Goal: Task Accomplishment & Management: Use online tool/utility

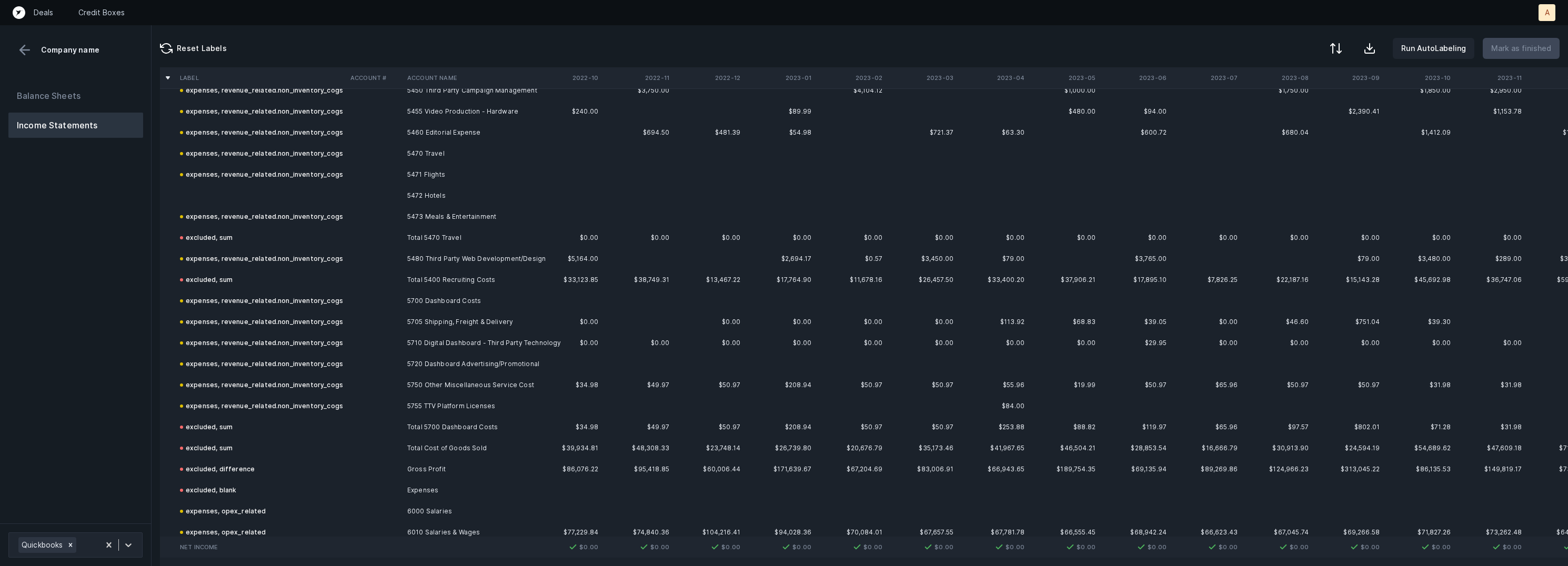
scroll to position [1106, 0]
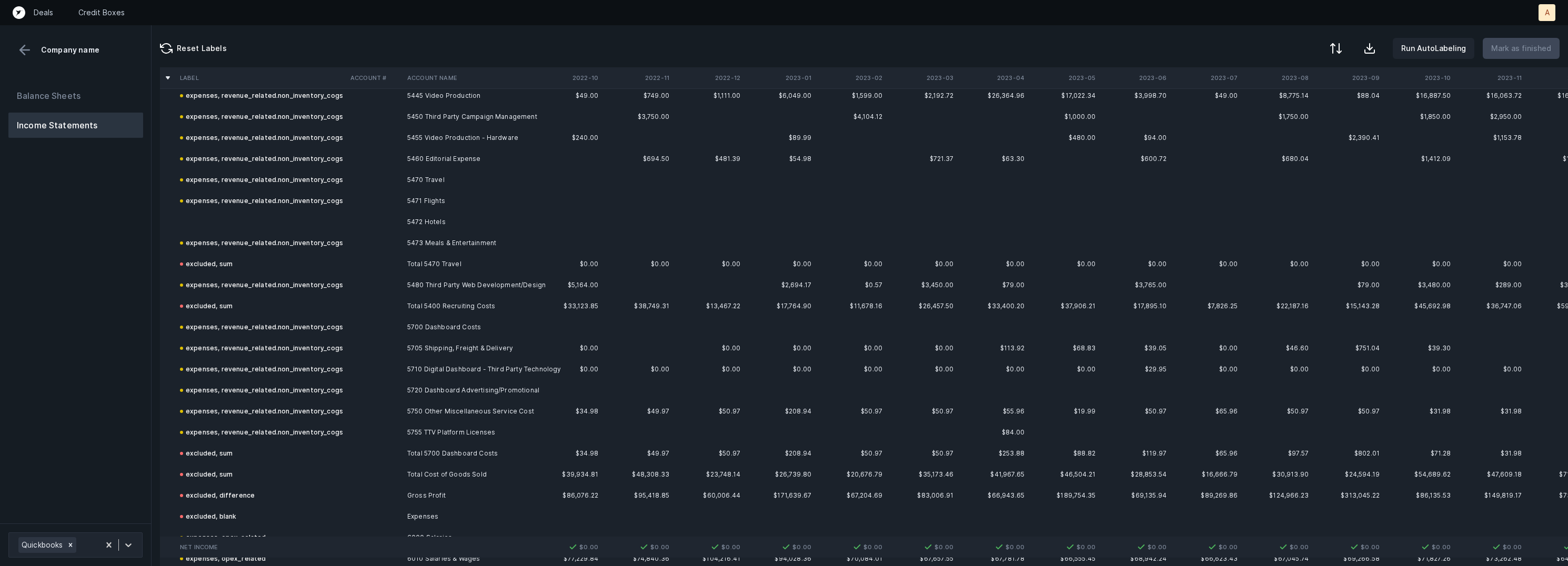
click at [395, 227] on td at bounding box center [375, 222] width 57 height 21
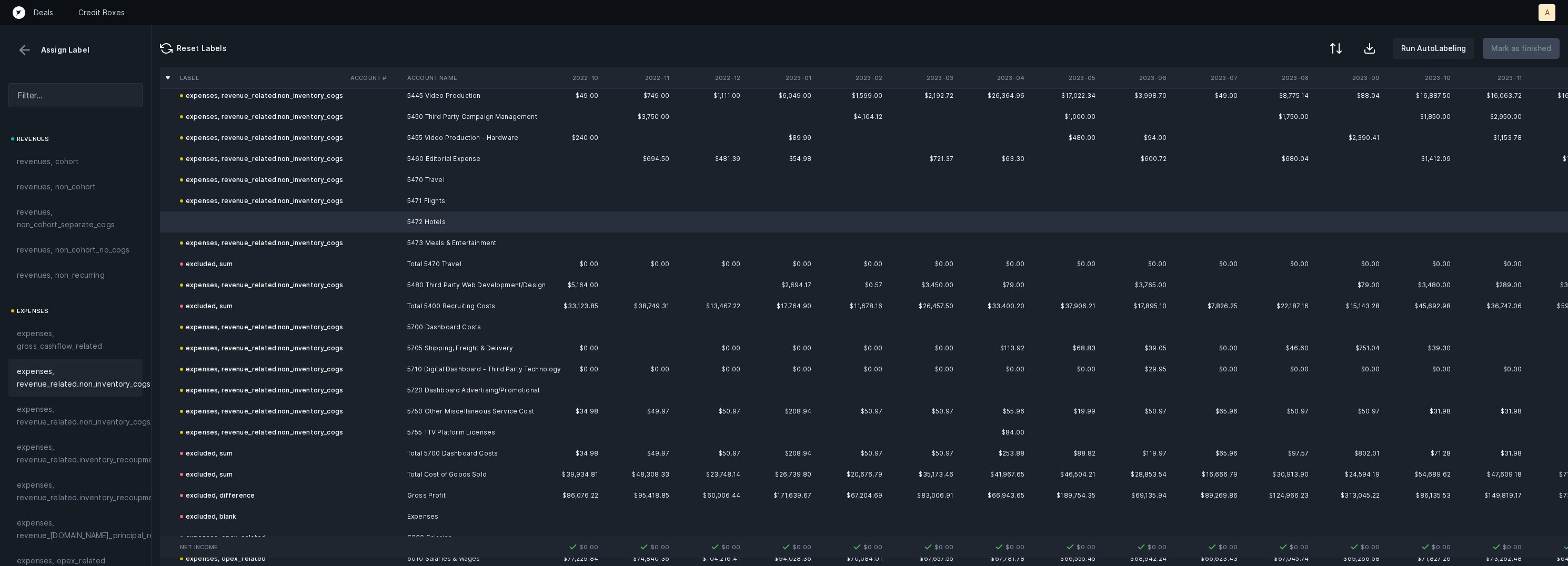
click at [98, 390] on div "expenses, revenue_related.non_inventory_cogs" at bounding box center [75, 378] width 134 height 38
click at [1536, 51] on p "Mark as finished" at bounding box center [1521, 49] width 60 height 13
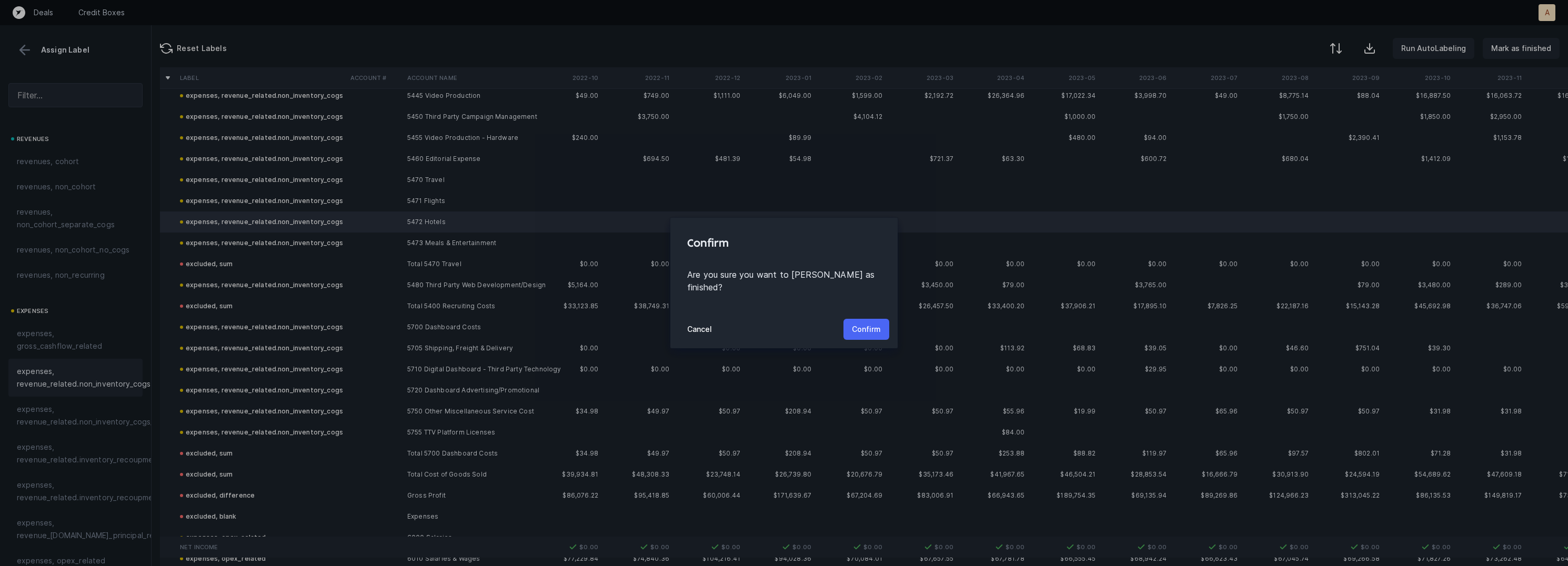
click at [868, 323] on p "Confirm" at bounding box center [866, 329] width 29 height 13
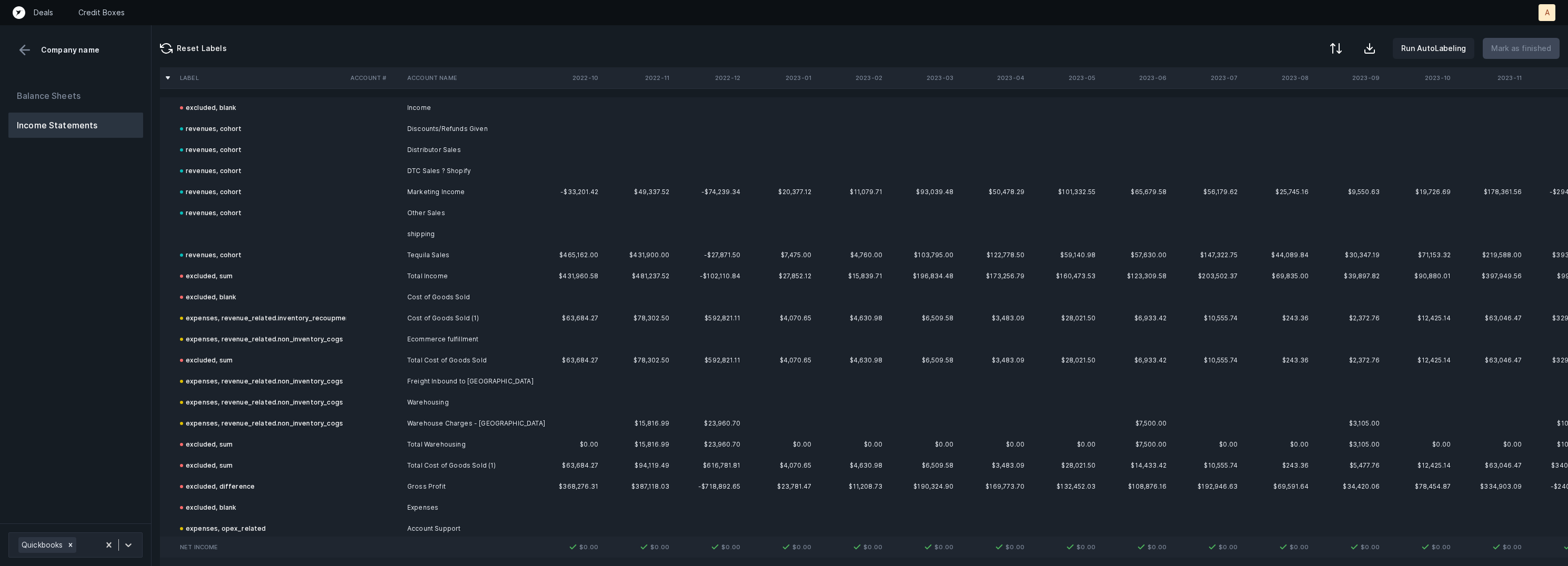
click at [225, 233] on td at bounding box center [261, 234] width 171 height 21
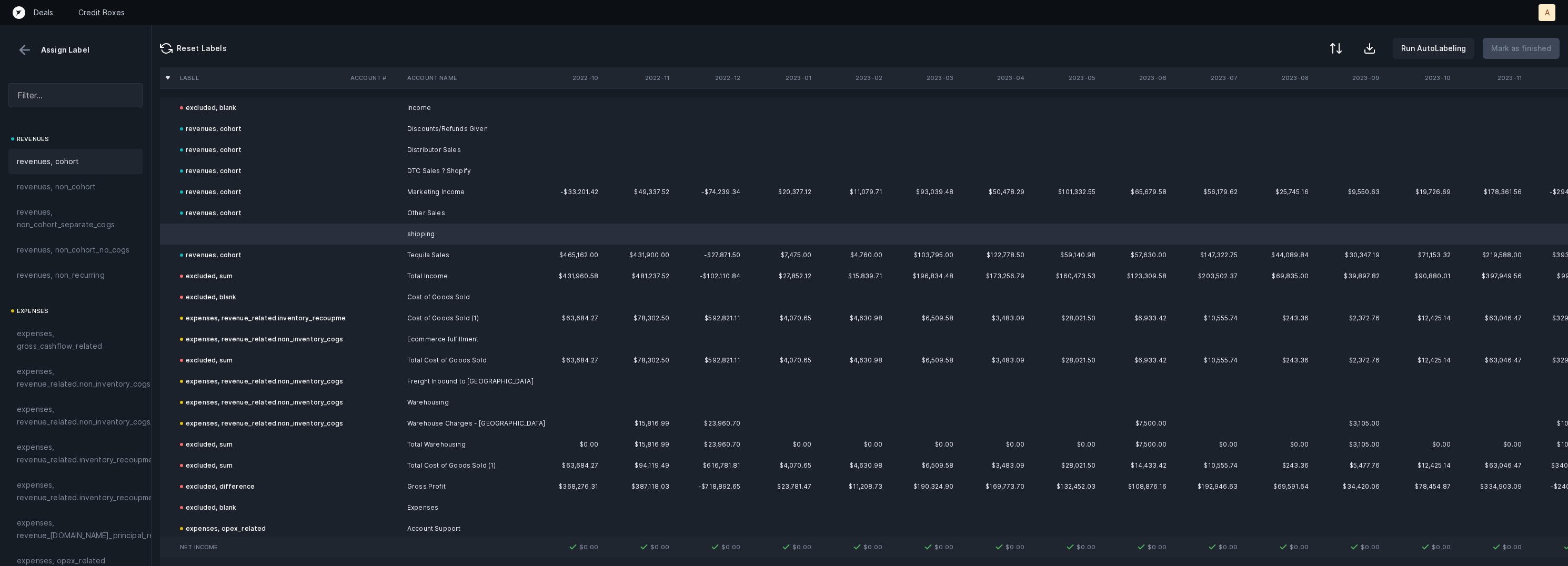
click at [54, 166] on span "revenues, cohort" at bounding box center [48, 161] width 63 height 13
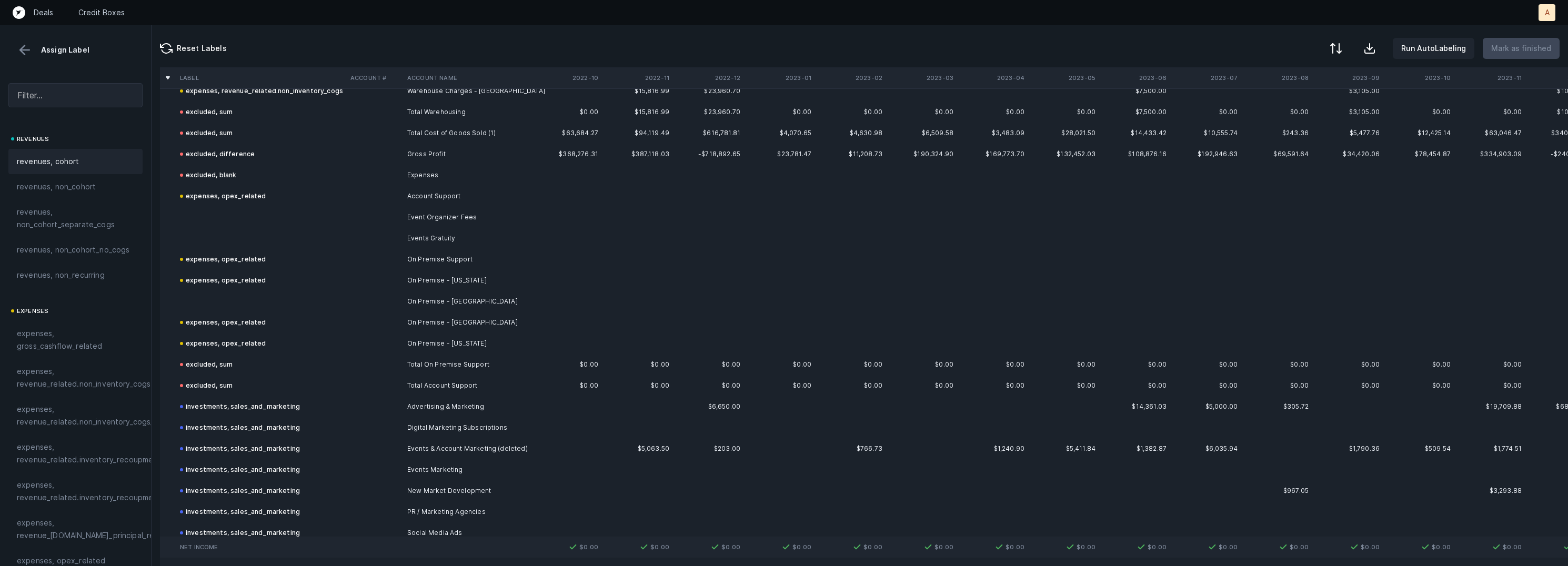
scroll to position [345, 0]
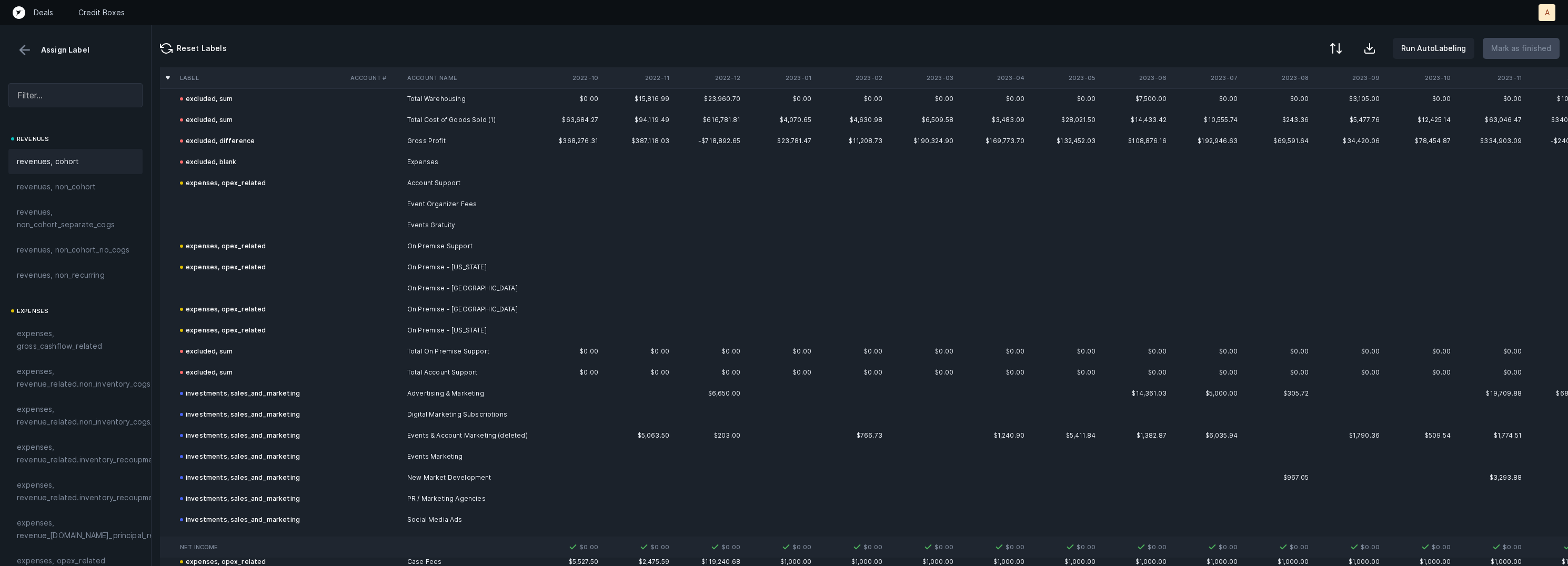
click at [451, 212] on td "Event Organizer Fees" at bounding box center [467, 204] width 128 height 21
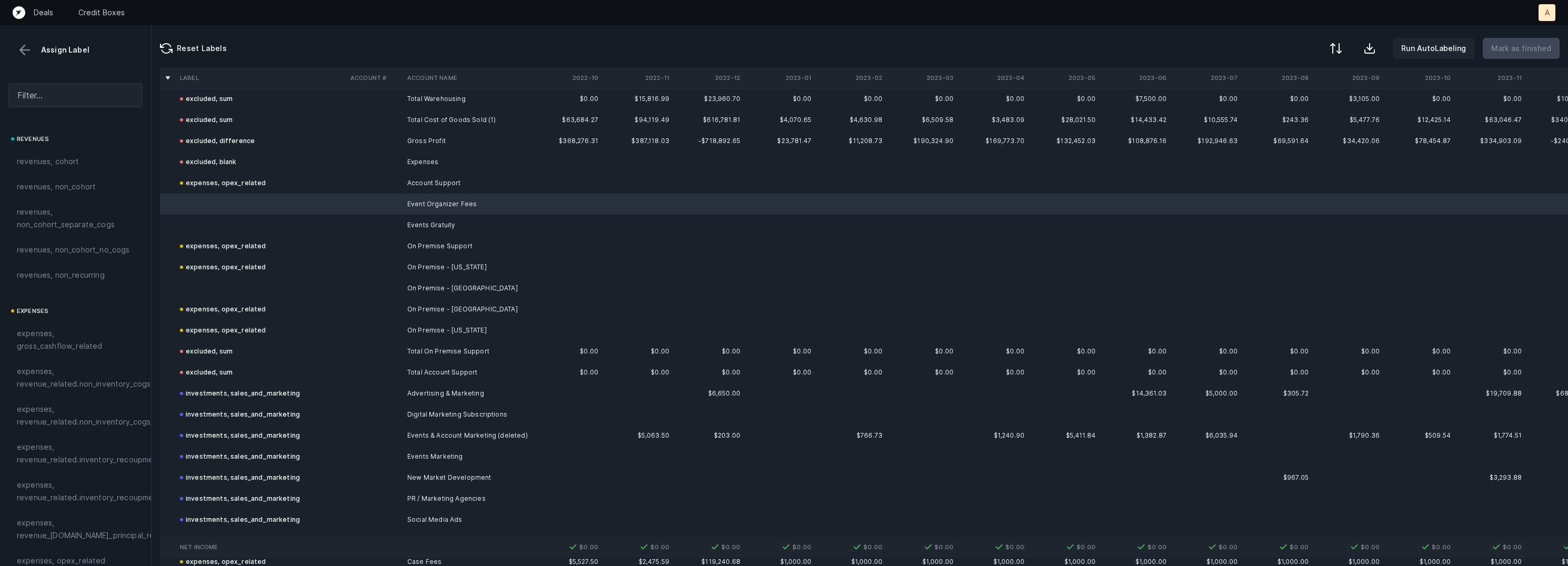
click at [442, 225] on td "Events Gratuity" at bounding box center [467, 225] width 128 height 21
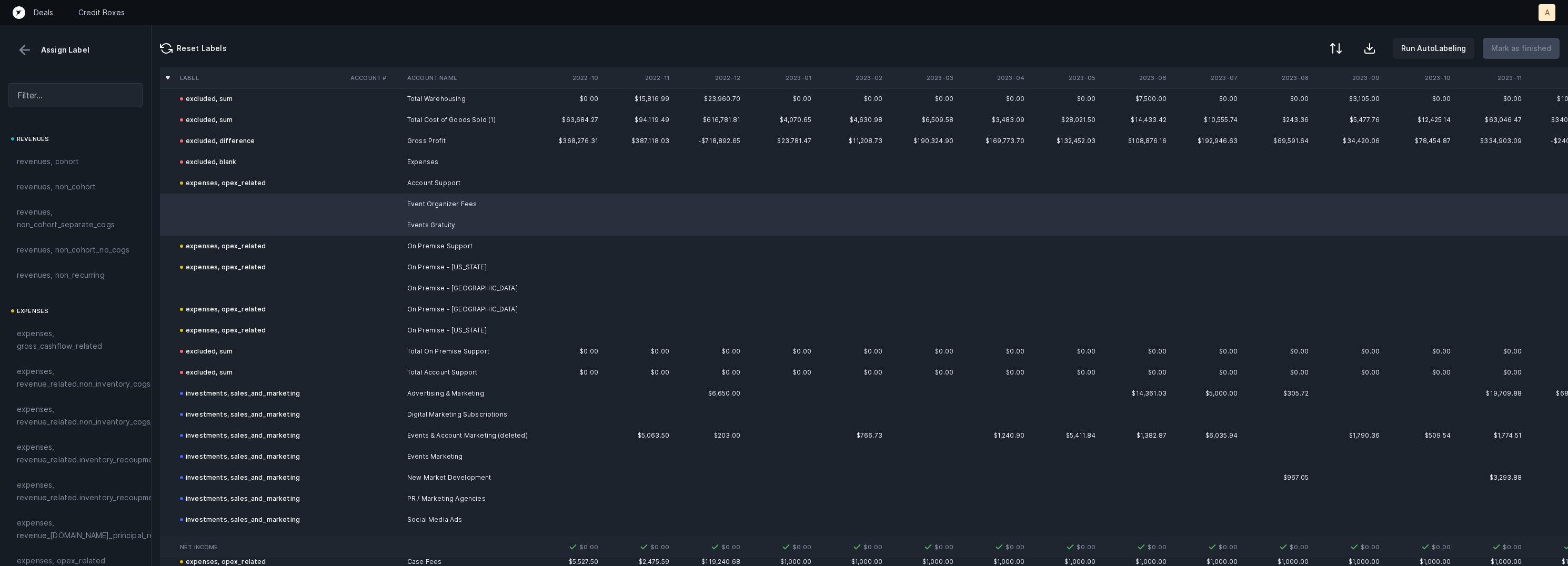
click at [432, 285] on td "On Premise - [GEOGRAPHIC_DATA]" at bounding box center [467, 288] width 128 height 21
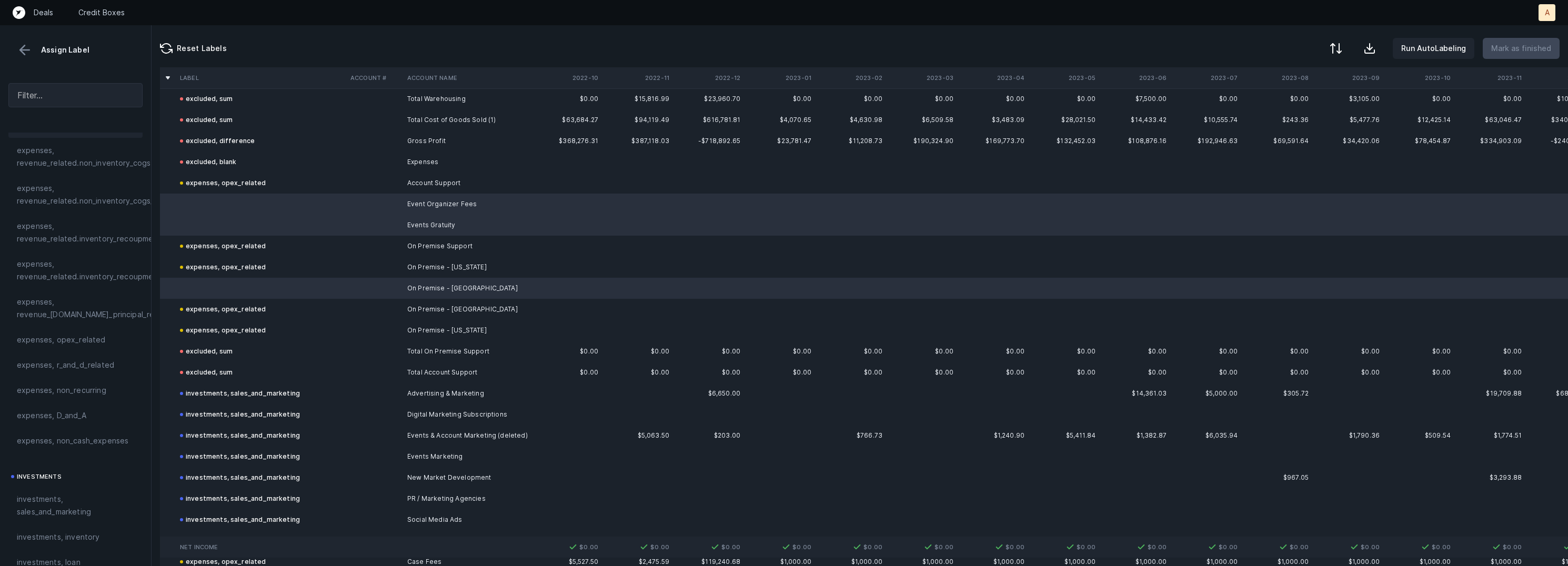
scroll to position [312, 0]
click at [80, 250] on span "expenses, opex_related" at bounding box center [61, 249] width 89 height 13
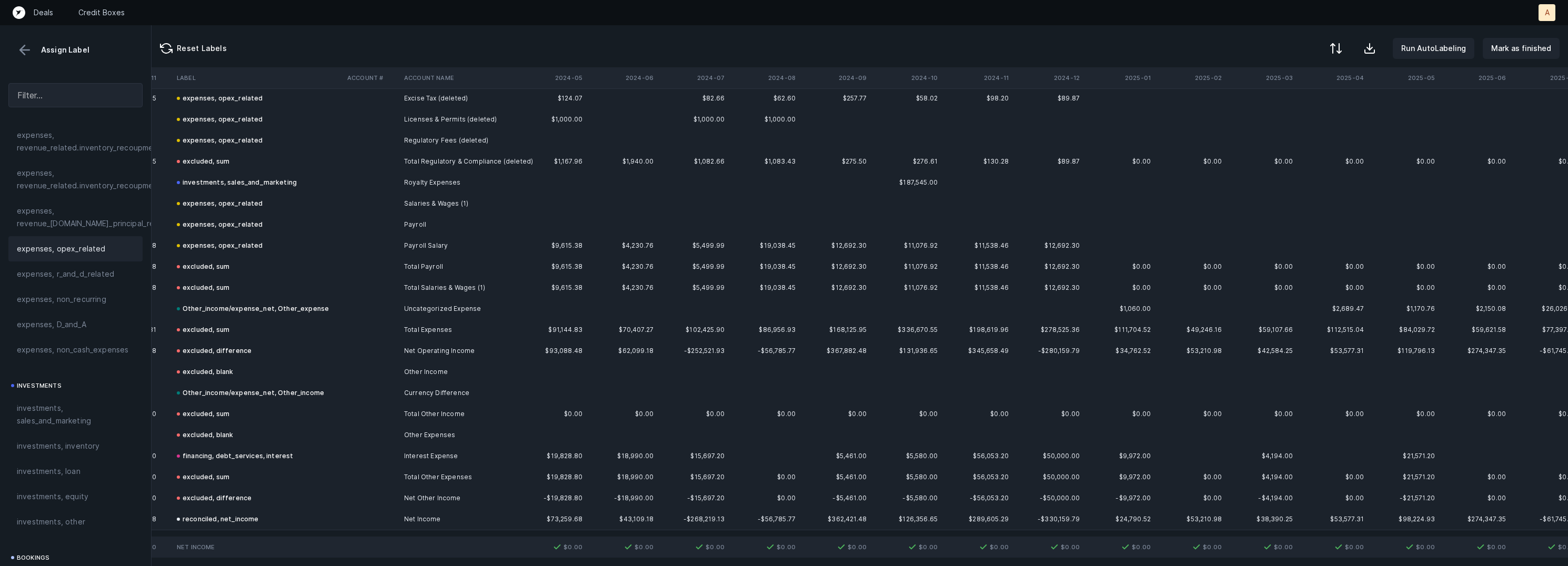
scroll to position [2218, 1592]
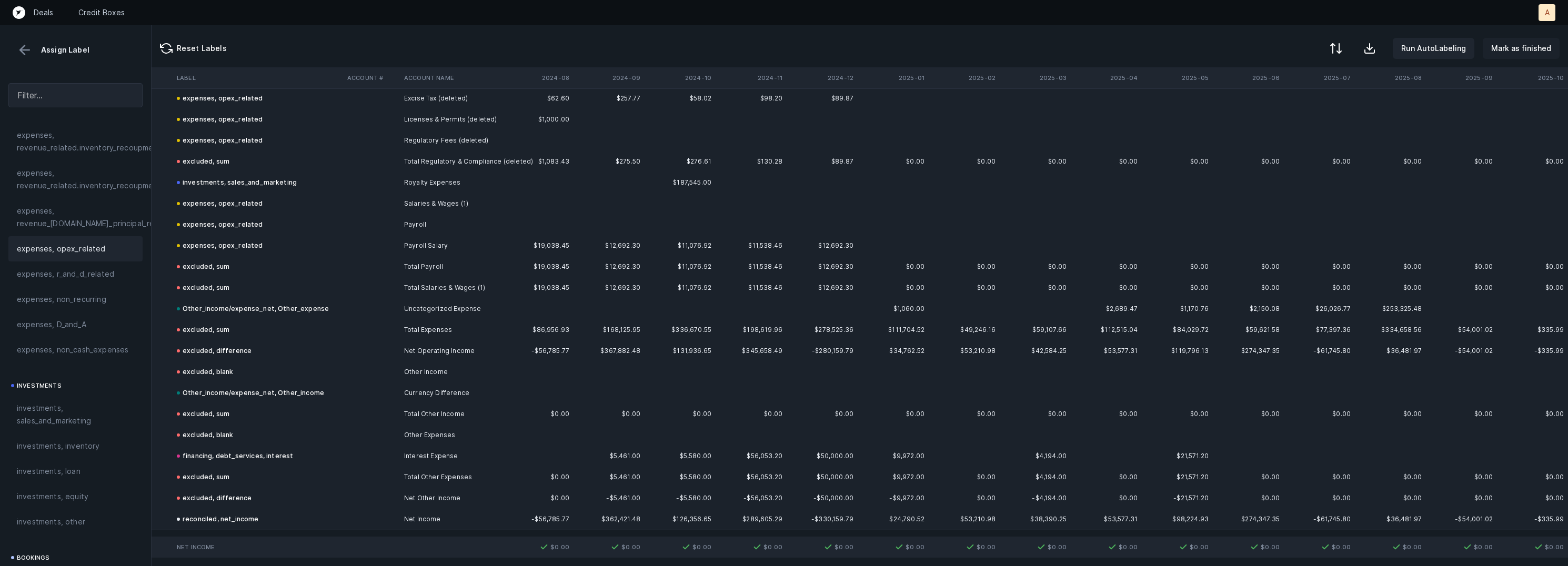
click at [1524, 44] on p "Mark as finished" at bounding box center [1521, 49] width 60 height 13
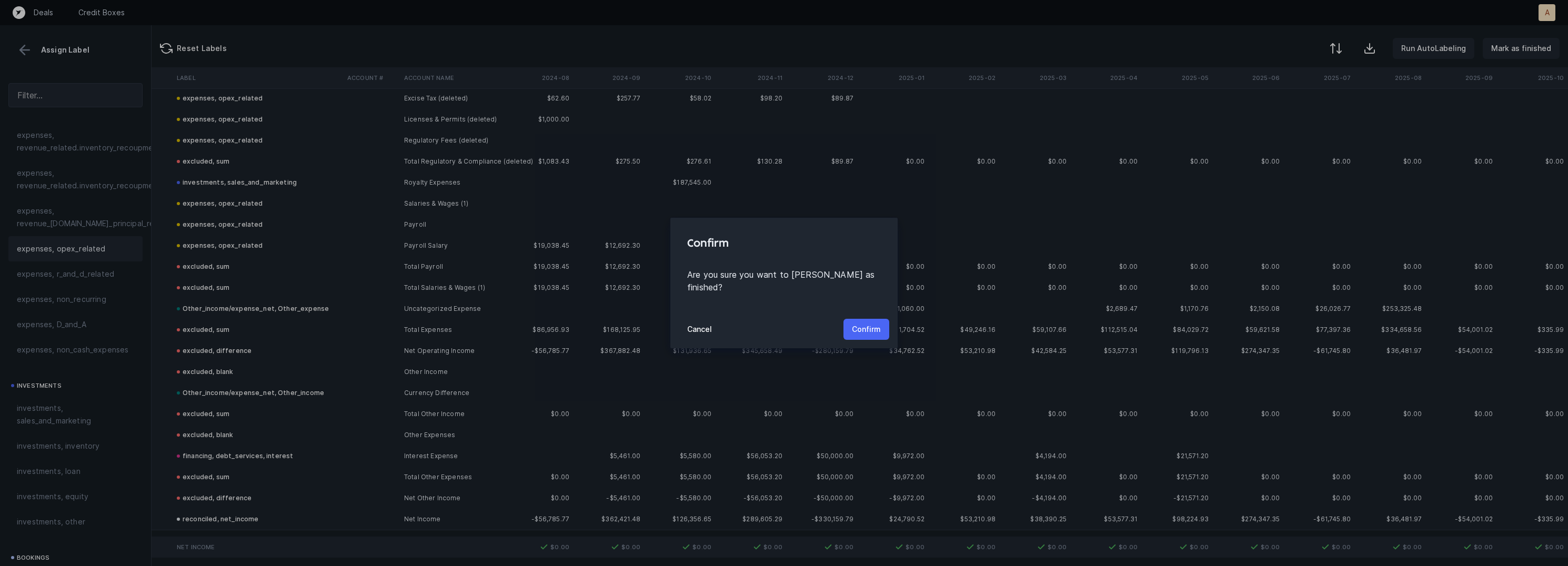
click at [877, 324] on p "Confirm" at bounding box center [866, 329] width 29 height 13
